Goal: Navigation & Orientation: Find specific page/section

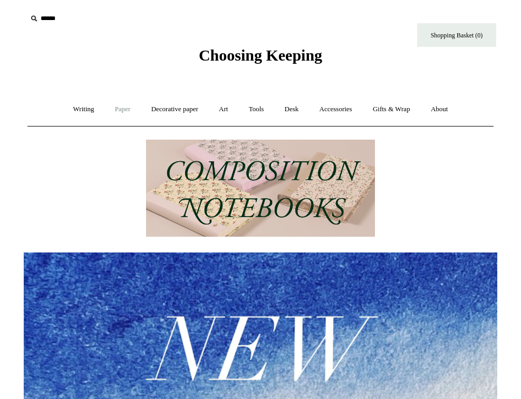
click at [113, 108] on link "Paper +" at bounding box center [122, 109] width 35 height 28
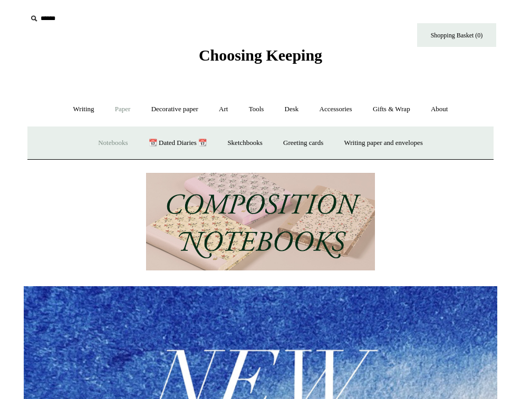
click at [106, 141] on link "Notebooks +" at bounding box center [113, 143] width 49 height 28
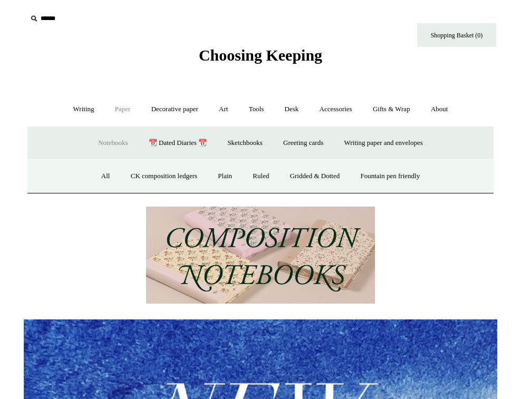
scroll to position [0, 473]
click at [95, 175] on link "All" at bounding box center [106, 176] width 28 height 28
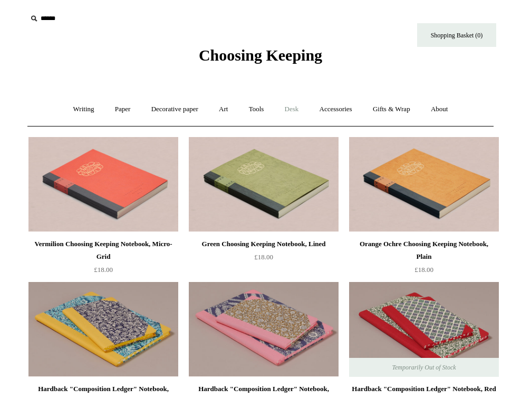
click at [292, 111] on link "Desk +" at bounding box center [291, 109] width 33 height 28
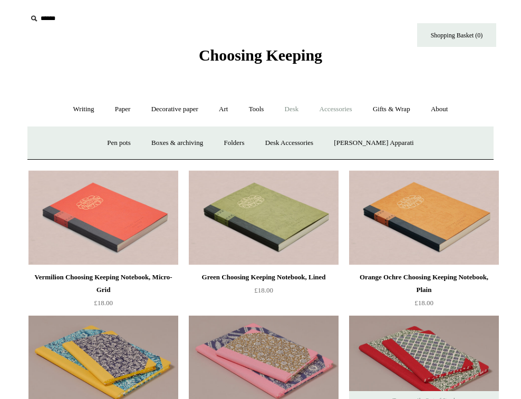
click at [344, 112] on link "Accessories +" at bounding box center [336, 109] width 52 height 28
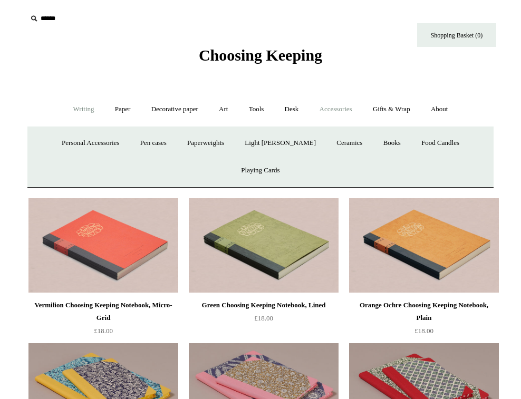
click at [75, 112] on link "Writing +" at bounding box center [84, 109] width 40 height 28
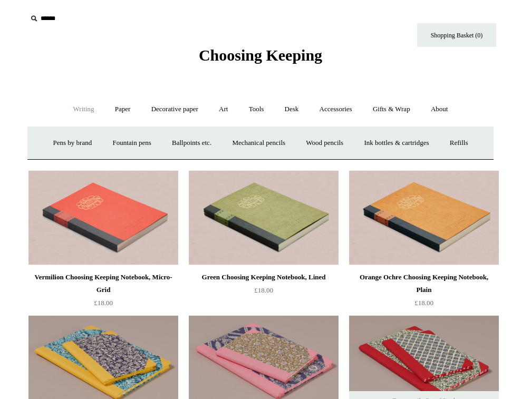
click at [79, 108] on link "Writing -" at bounding box center [84, 109] width 40 height 28
